Goal: Information Seeking & Learning: Find specific page/section

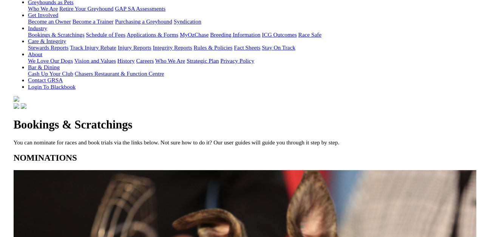
scroll to position [131, 0]
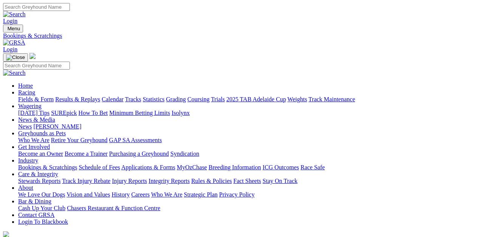
scroll to position [0, 0]
click at [39, 96] on link "Fields & Form" at bounding box center [36, 99] width 36 height 6
click at [186, 96] on link "Grading" at bounding box center [176, 99] width 20 height 6
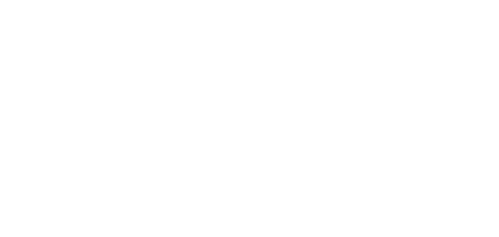
scroll to position [664, 0]
